Goal: Task Accomplishment & Management: Complete application form

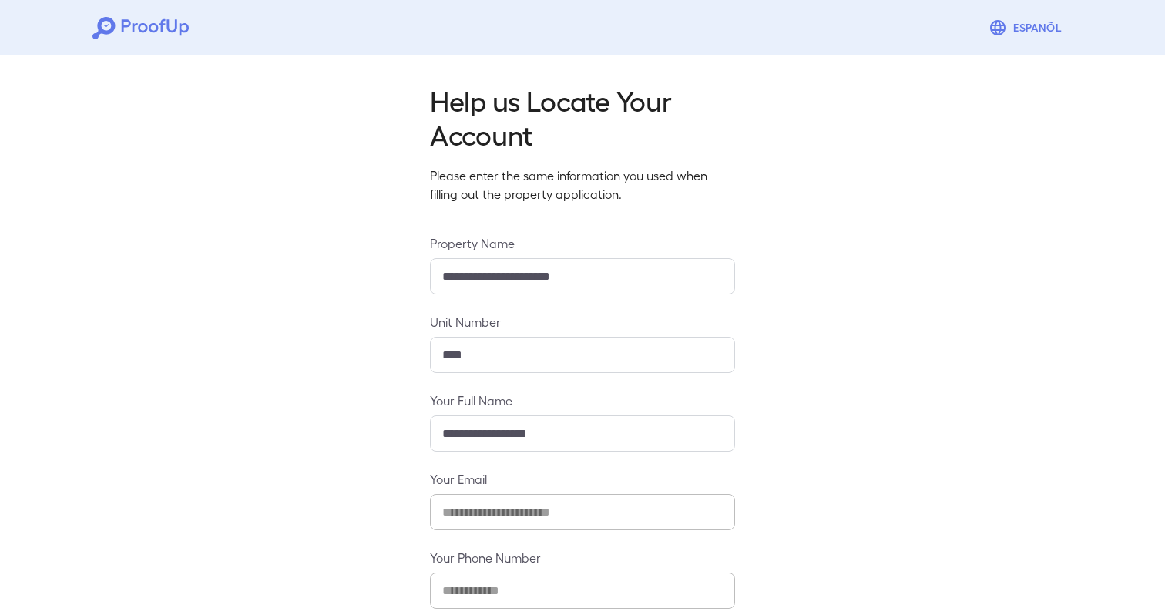
scroll to position [83, 0]
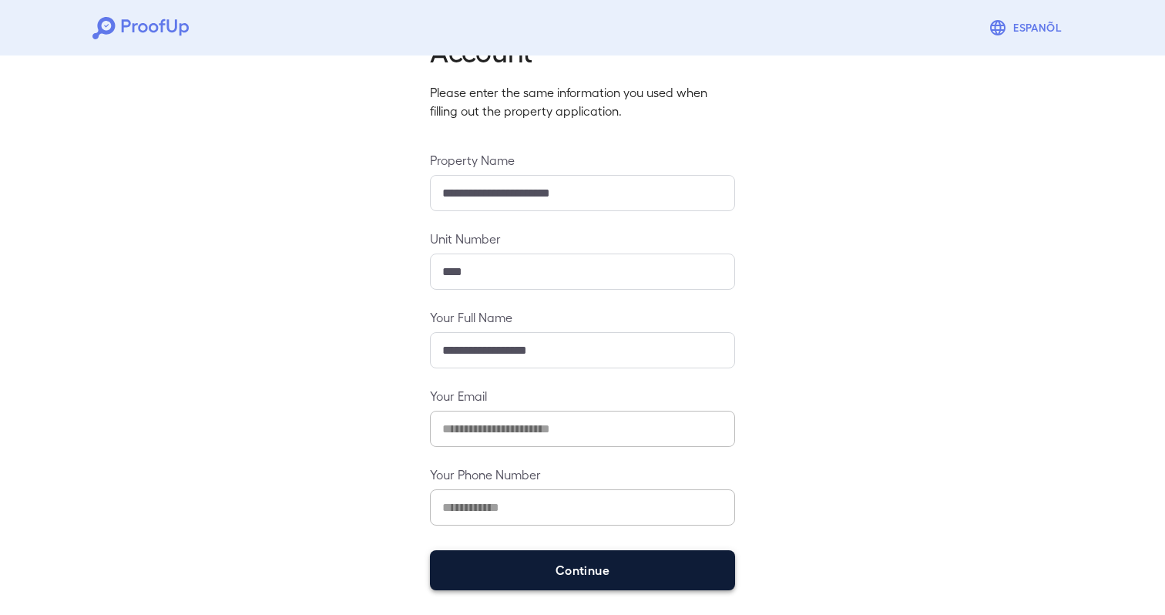
click at [576, 560] on button "Continue" at bounding box center [582, 570] width 305 height 40
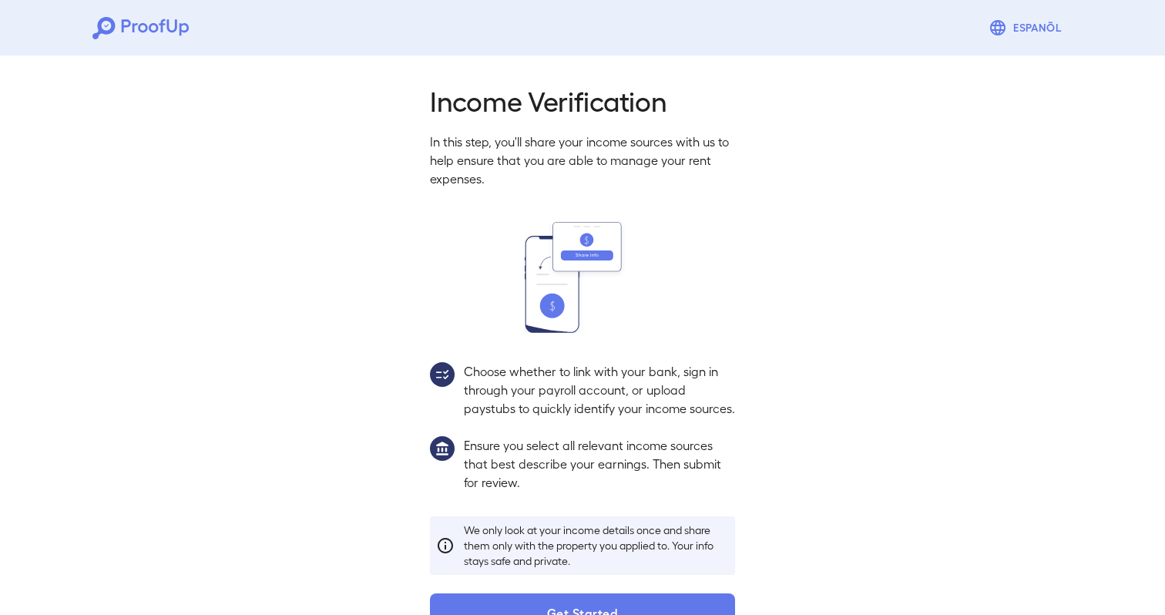
scroll to position [61, 0]
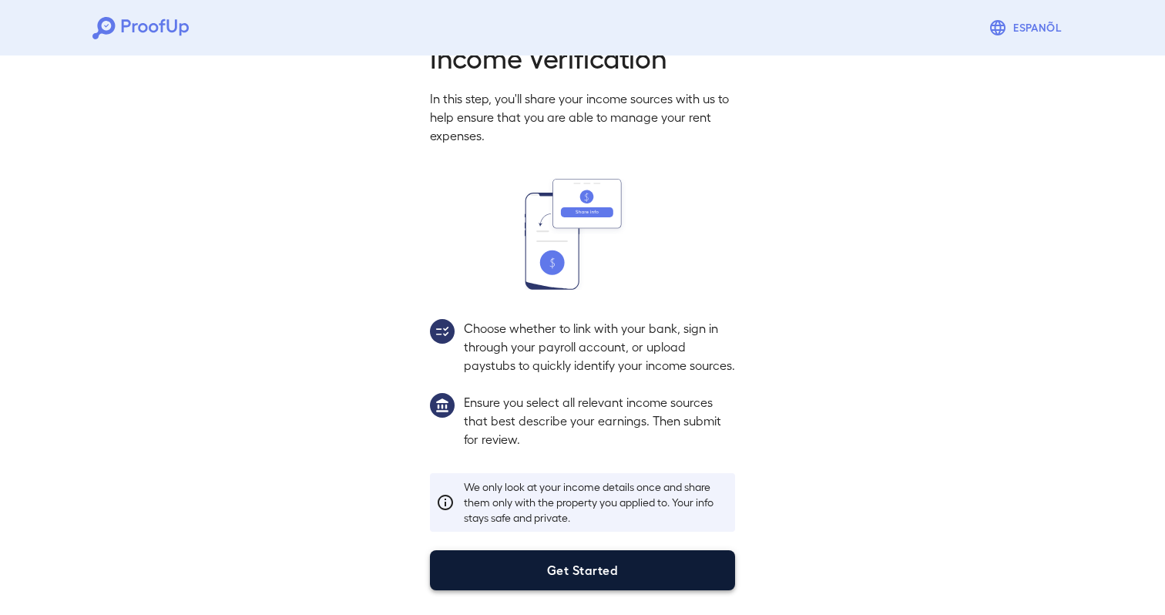
click at [593, 560] on button "Get Started" at bounding box center [582, 570] width 305 height 40
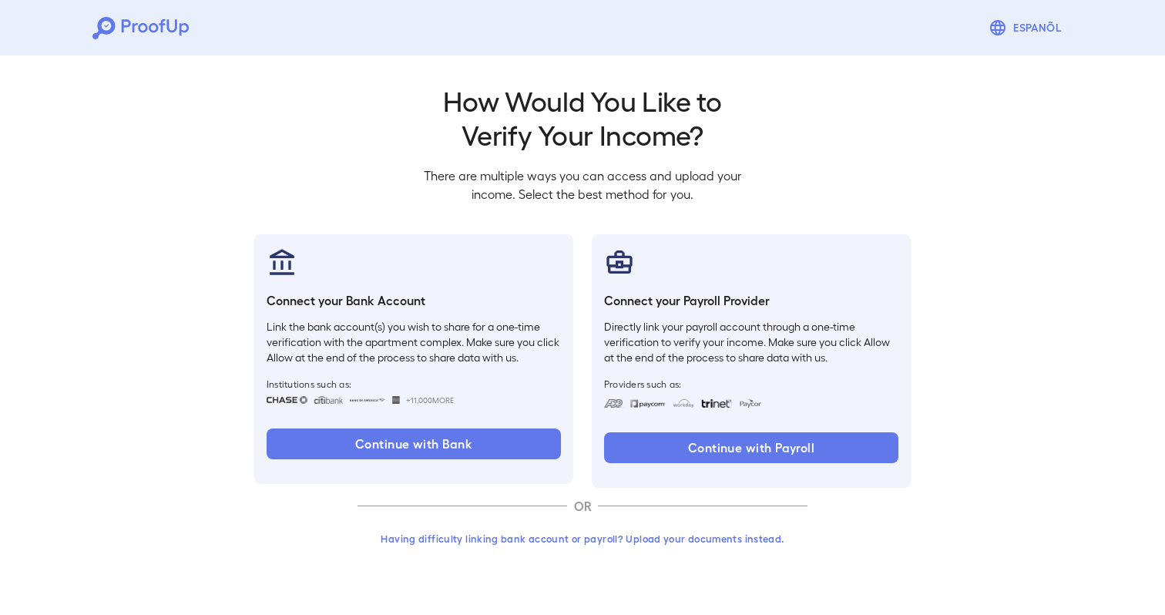
click at [597, 541] on button "Having difficulty linking bank account or payroll? Upload your documents instea…" at bounding box center [583, 539] width 450 height 28
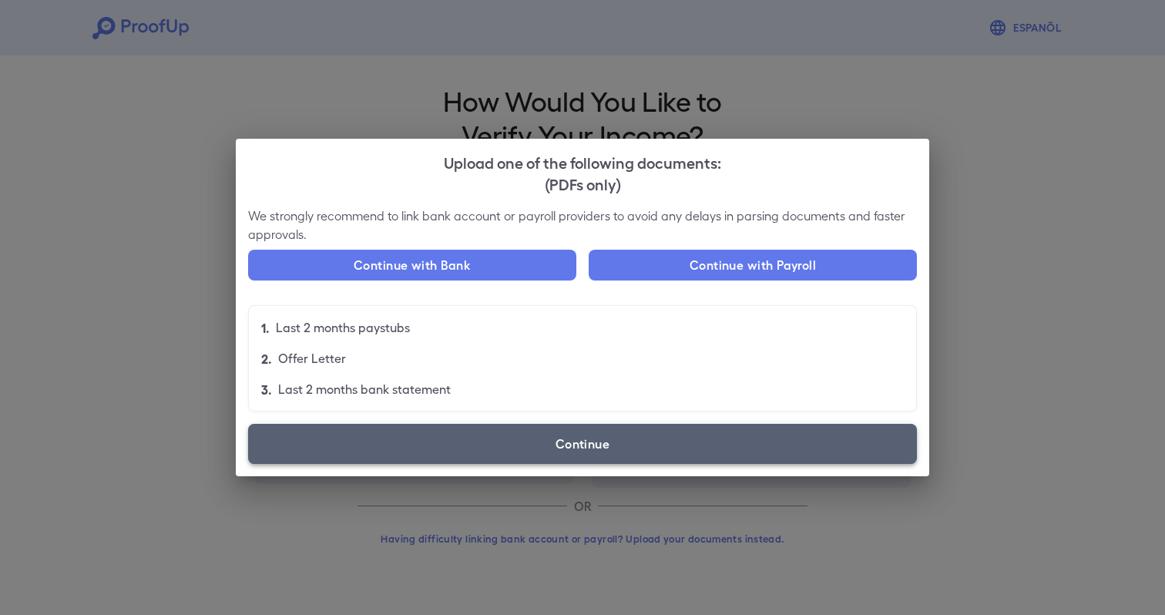
click at [577, 448] on label "Continue" at bounding box center [582, 444] width 669 height 40
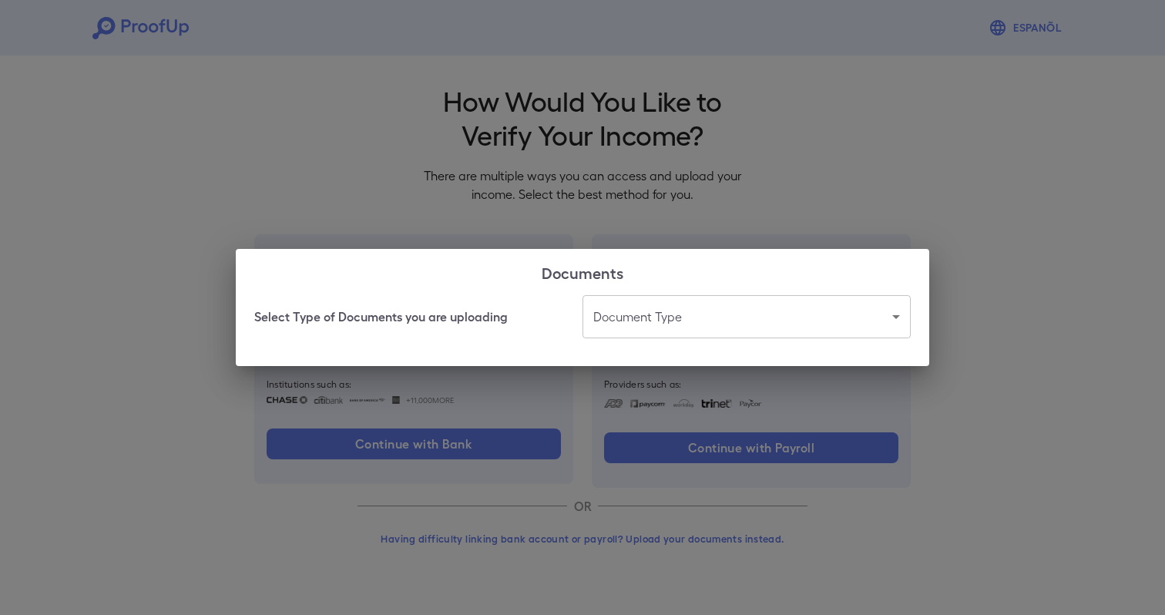
click at [661, 318] on body "Espanõl Go back How Would You Like to Verify Your Income? There are multiple wa…" at bounding box center [582, 294] width 1165 height 589
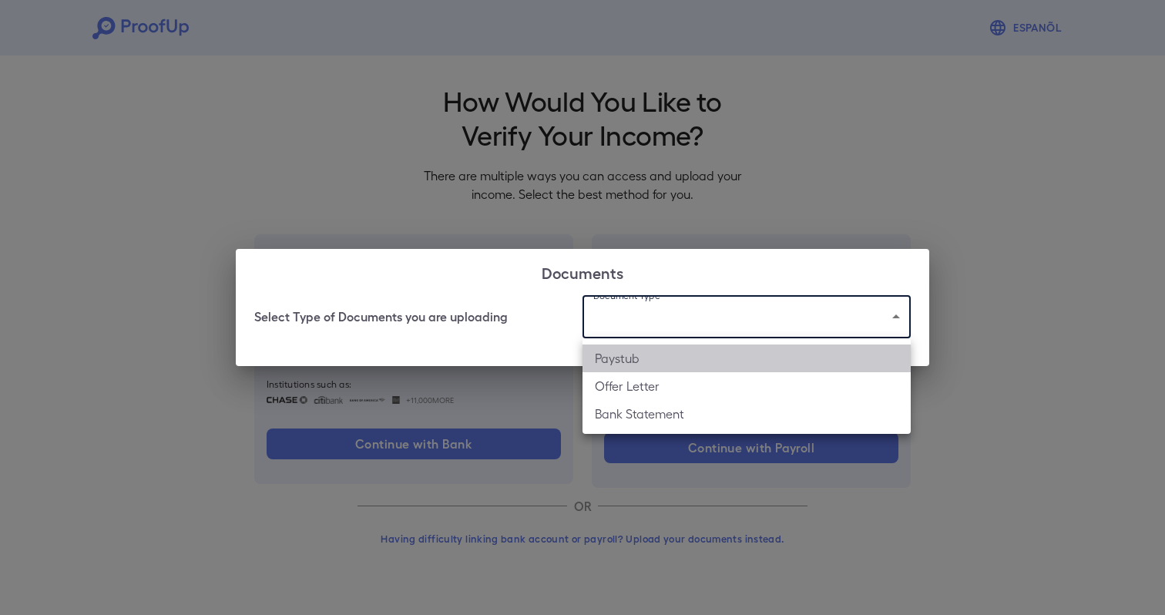
click at [632, 360] on li "Paystub" at bounding box center [747, 359] width 328 height 28
type input "*******"
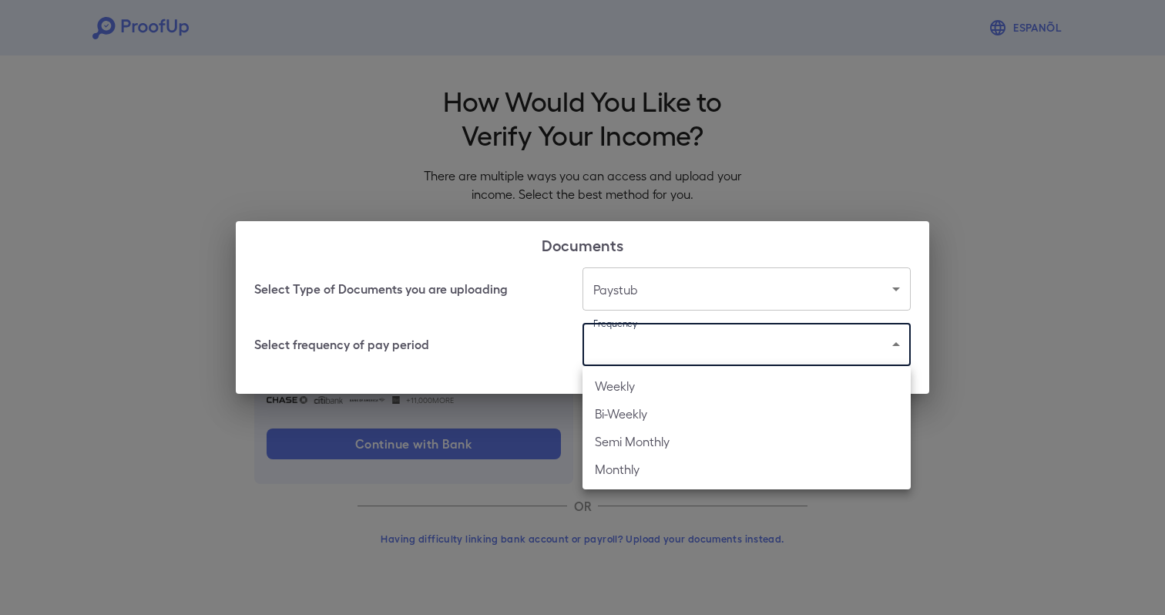
click at [620, 347] on body "Espanõl Go back How Would You Like to Verify Your Income? There are multiple wa…" at bounding box center [582, 294] width 1165 height 589
click at [624, 387] on li "Weekly" at bounding box center [747, 386] width 328 height 28
type input "******"
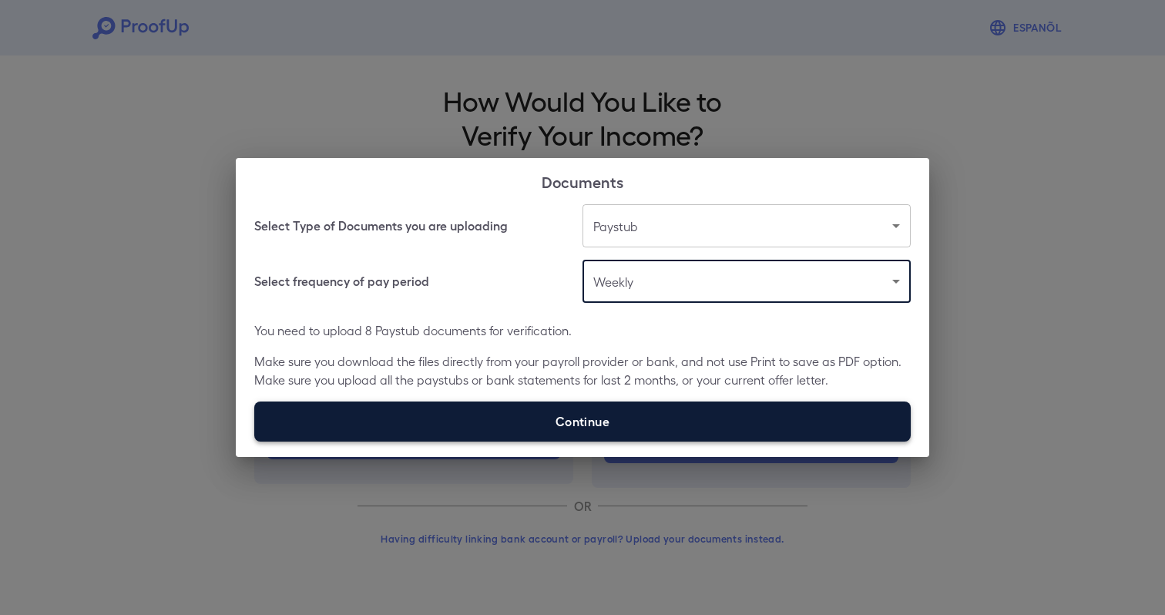
click at [562, 415] on label "Continue" at bounding box center [582, 422] width 657 height 40
click at [255, 441] on input "Continue" at bounding box center [254, 441] width 1 height 1
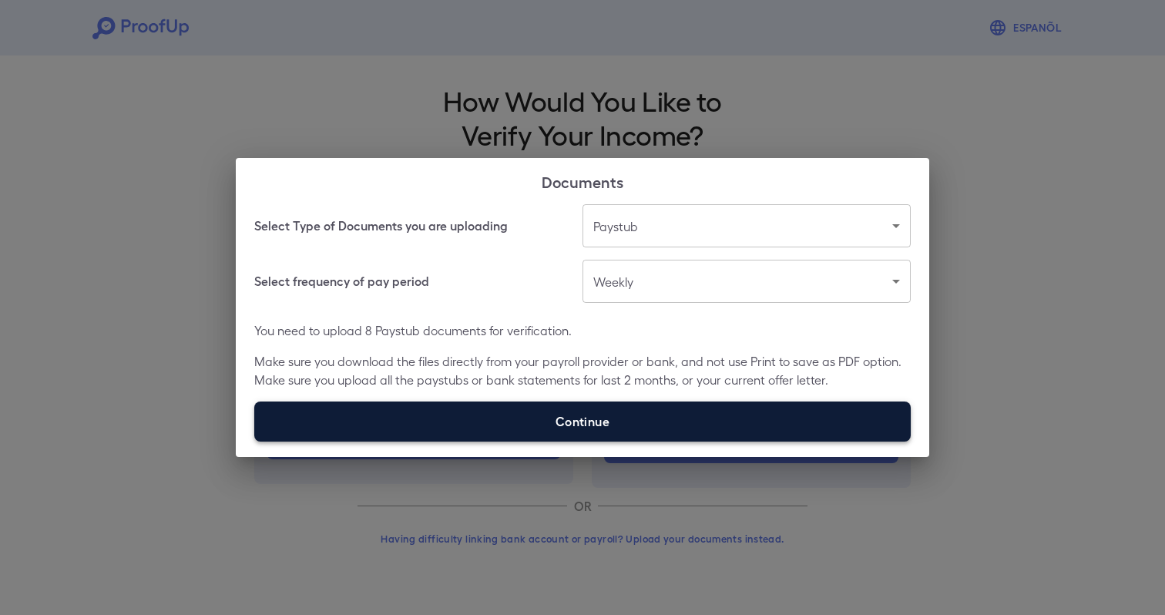
type input "**********"
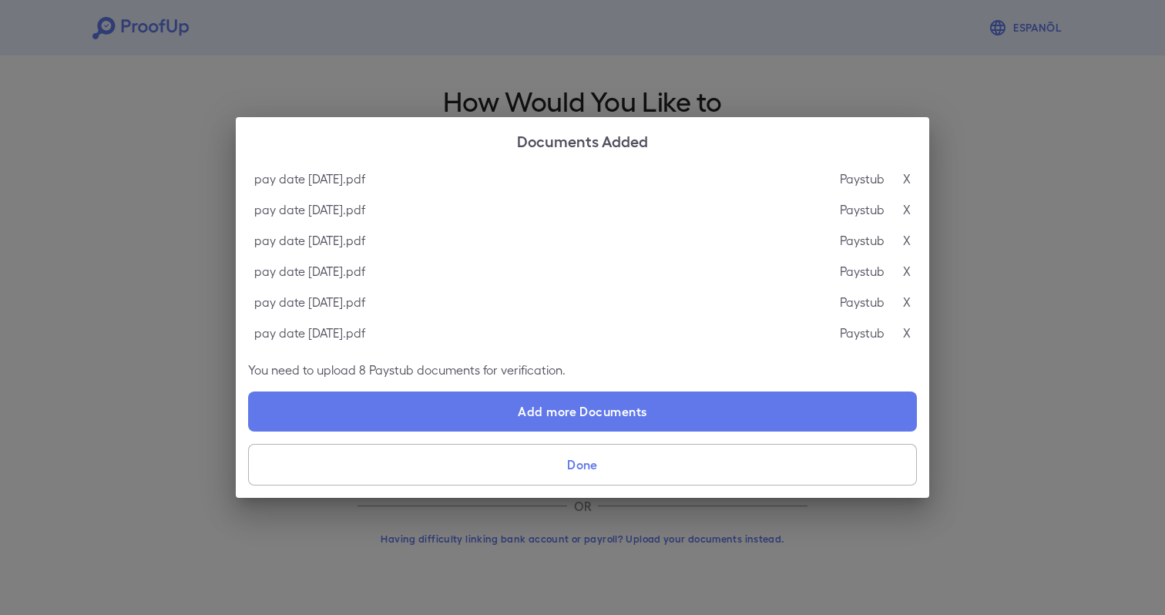
click at [621, 458] on button "Done" at bounding box center [582, 465] width 669 height 42
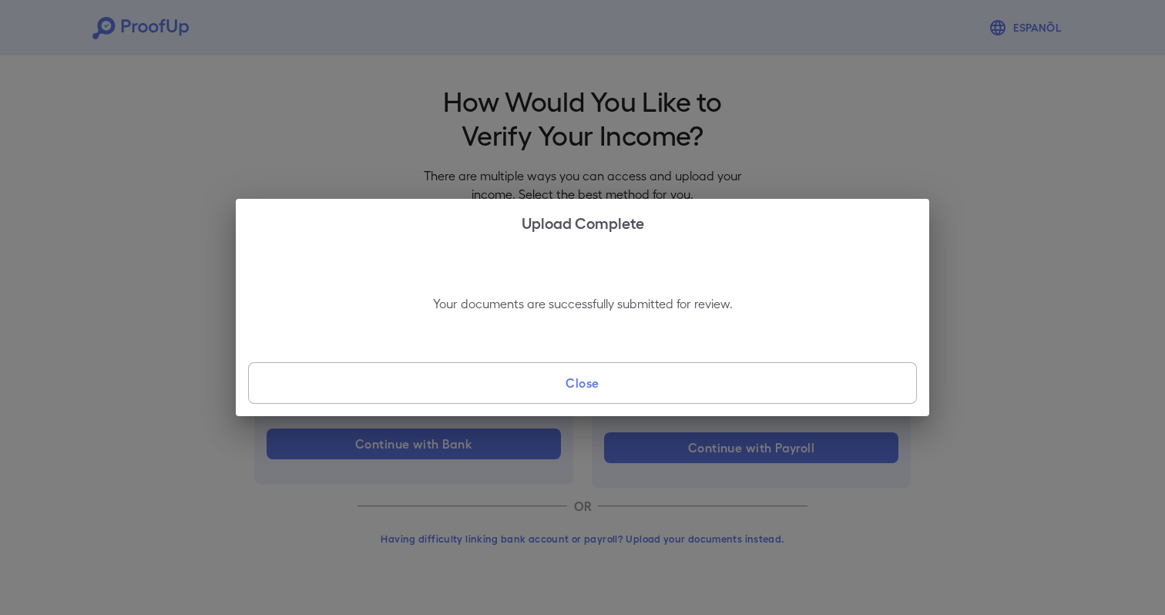
click at [621, 388] on button "Close" at bounding box center [582, 383] width 669 height 42
